Goal: Information Seeking & Learning: Understand process/instructions

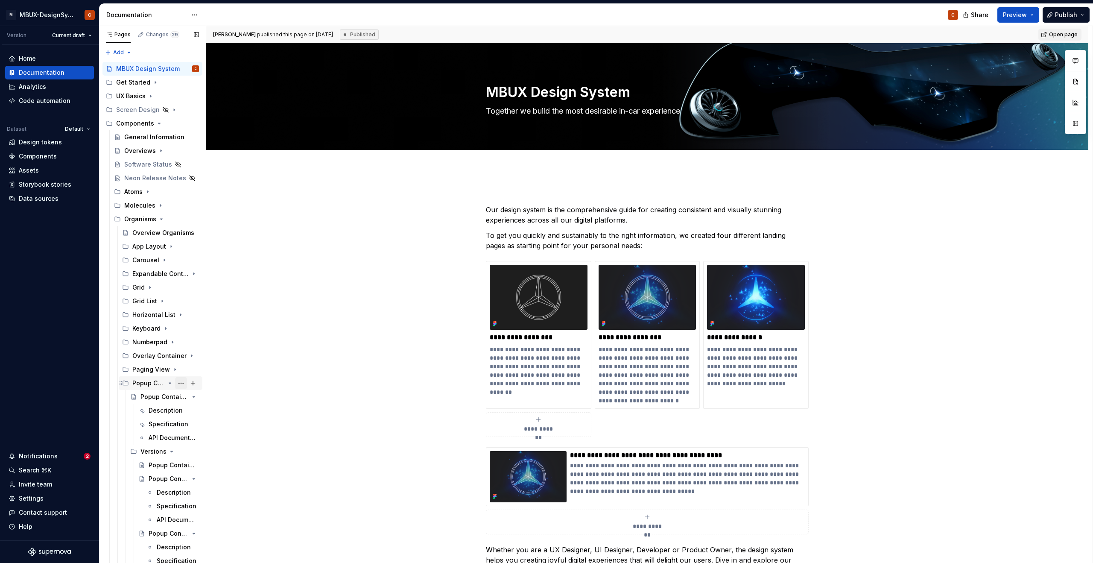
click at [184, 382] on button "Page tree" at bounding box center [181, 383] width 12 height 12
click at [169, 384] on div "Pages Changes 29 Add Accessibility guide for tree Page tree. Navigate the tree …" at bounding box center [152, 296] width 107 height 540
click at [184, 384] on icon "Page tree" at bounding box center [187, 382] width 7 height 7
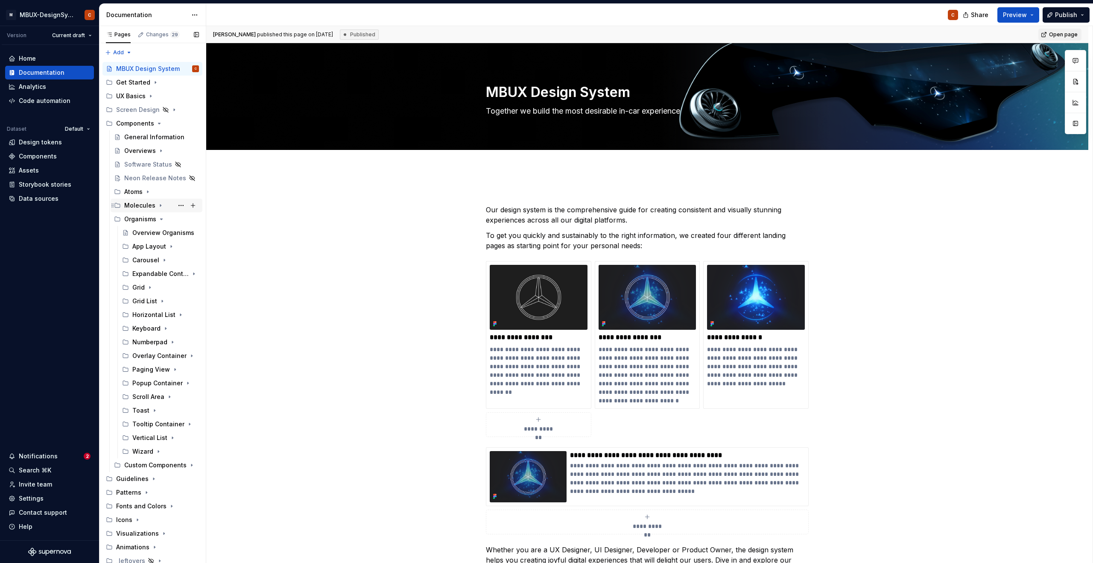
click at [160, 206] on icon "Page tree" at bounding box center [160, 205] width 1 height 2
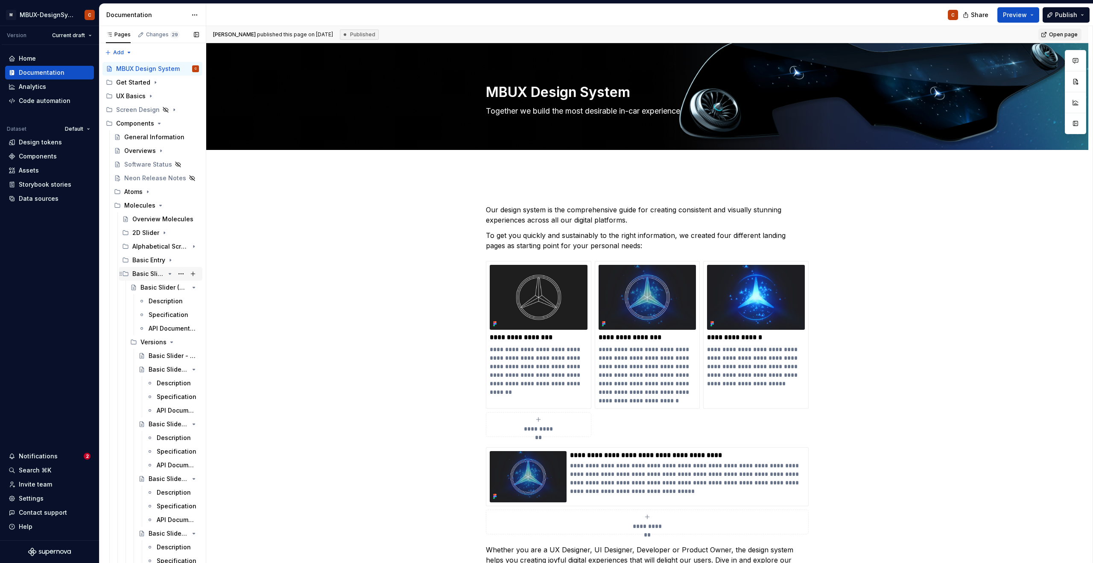
click at [171, 275] on icon "Page tree" at bounding box center [169, 273] width 7 height 7
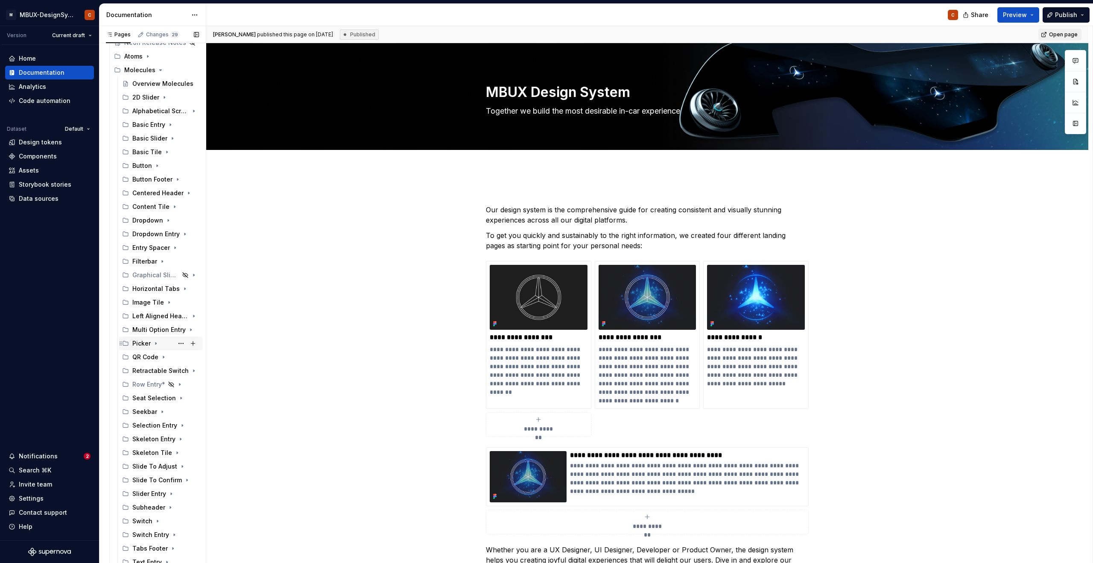
scroll to position [136, 0]
click at [170, 397] on icon "Page tree" at bounding box center [169, 397] width 1 height 2
click at [157, 480] on div "Seat Selection - Versions" at bounding box center [161, 479] width 25 height 9
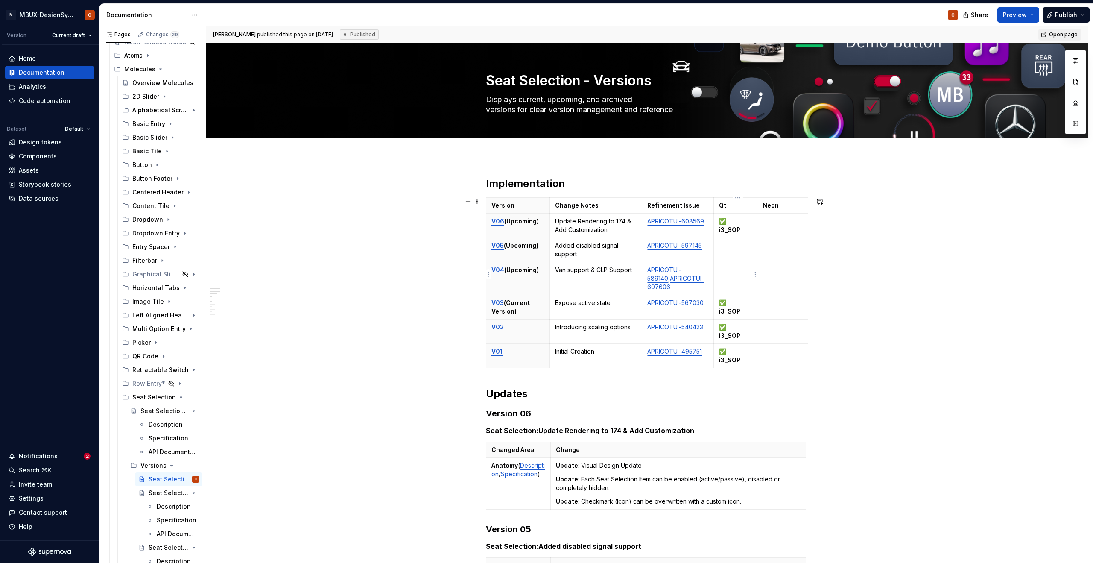
type textarea "*"
click at [725, 269] on p at bounding box center [735, 269] width 33 height 9
drag, startPoint x: 744, startPoint y: 300, endPoint x: 722, endPoint y: 295, distance: 22.5
click at [722, 298] on p "✅ i3_SOP" at bounding box center [735, 306] width 33 height 17
copy p "✅ i3_SOP"
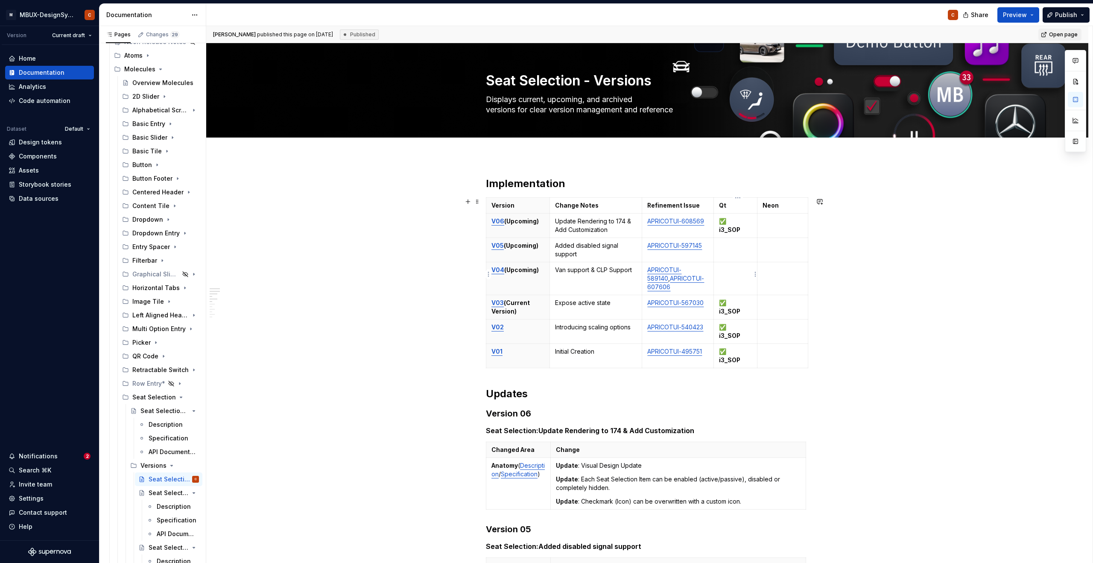
click at [719, 265] on td at bounding box center [736, 278] width 44 height 33
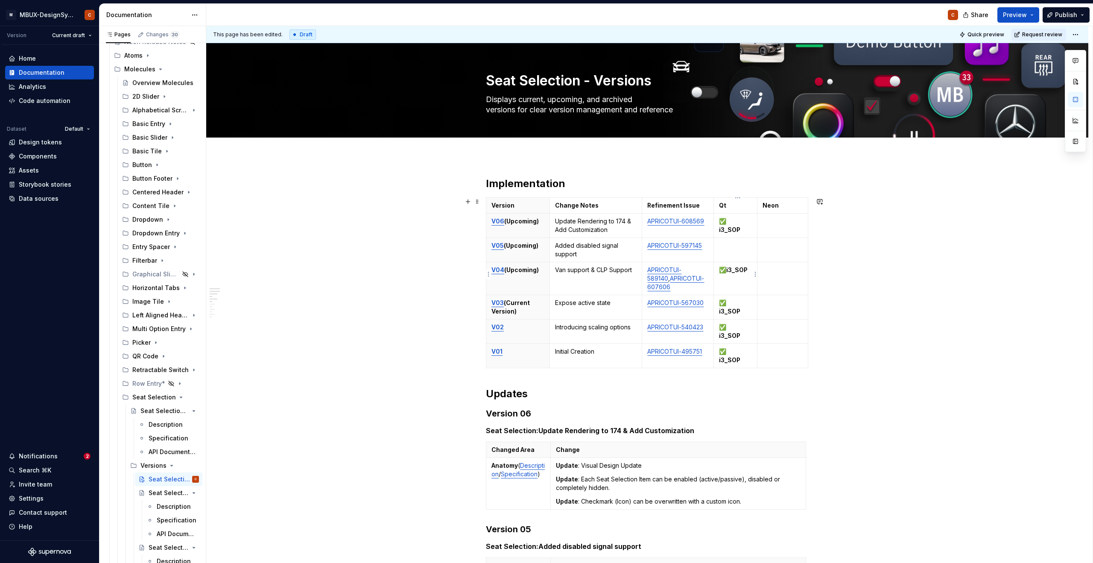
click at [729, 273] on p "✅i3_SOP" at bounding box center [735, 269] width 33 height 9
click at [731, 274] on strong "i3_SOP" at bounding box center [729, 277] width 21 height 7
click at [740, 279] on strong "i3_SOP" at bounding box center [729, 277] width 21 height 7
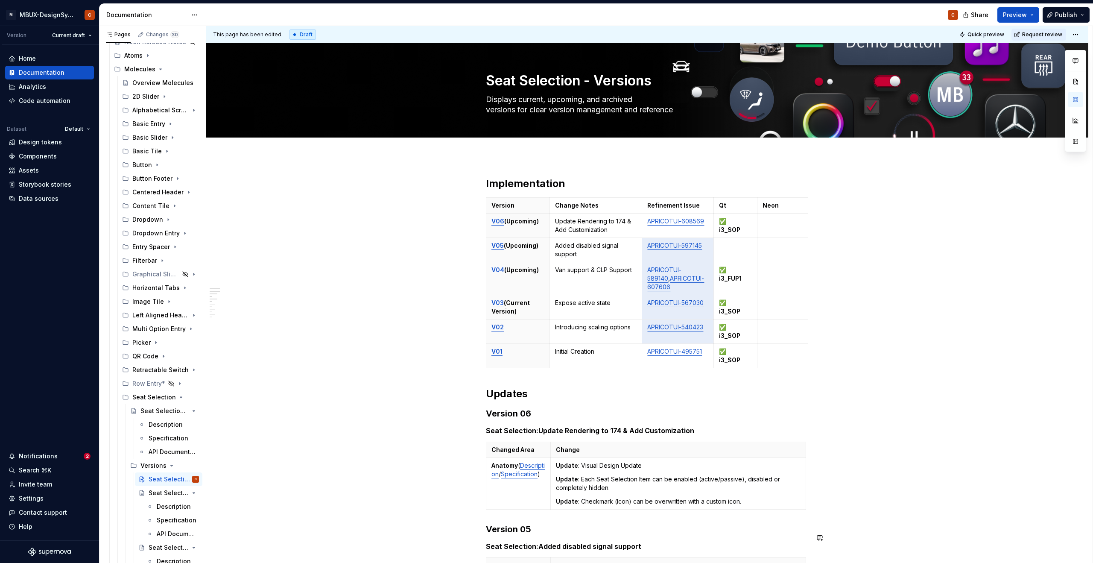
type textarea "*"
